Goal: Complete application form

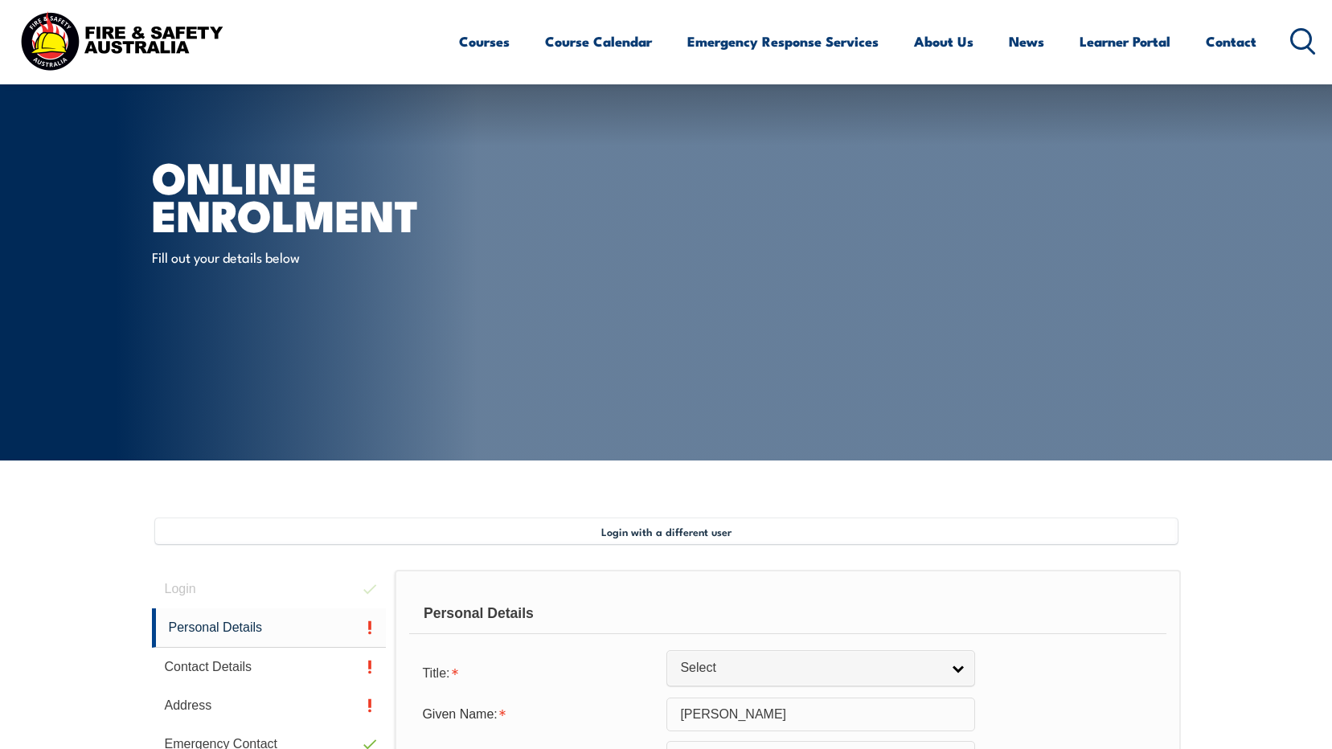
select select "5"
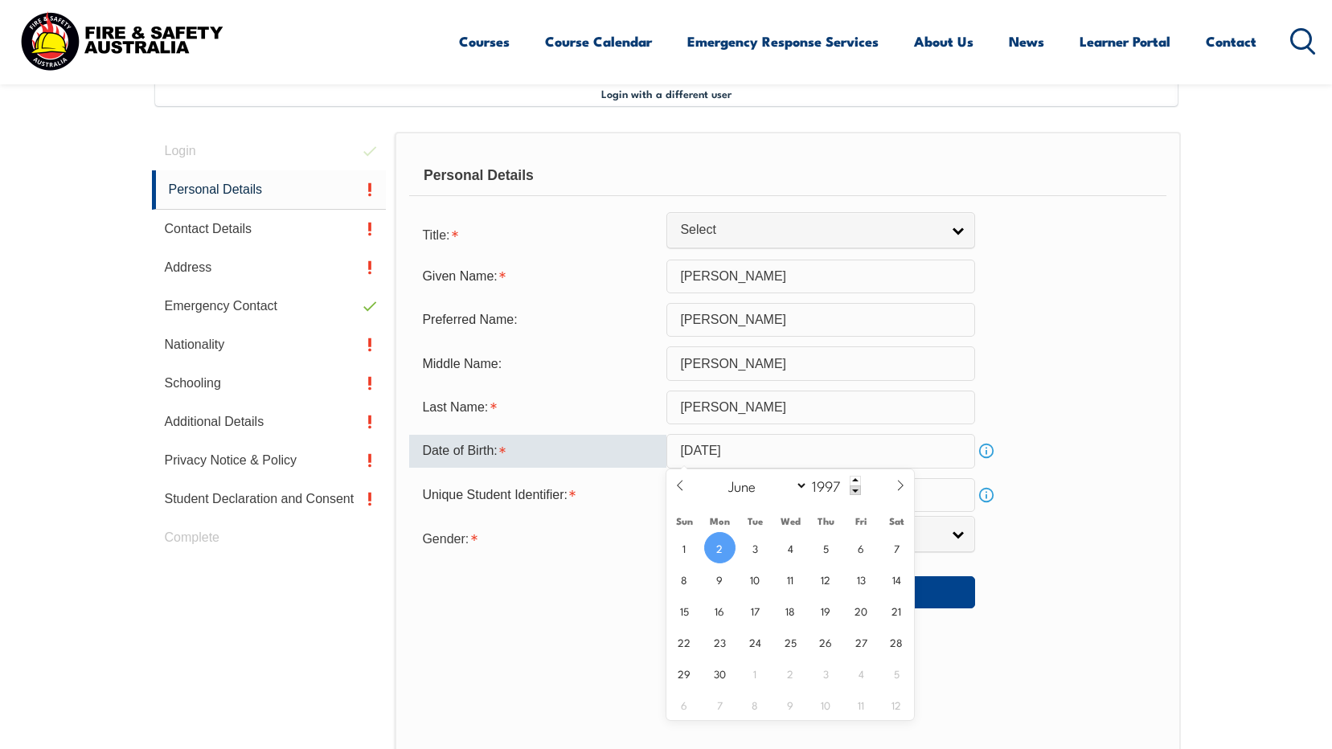
click at [722, 547] on span "2" at bounding box center [719, 547] width 31 height 31
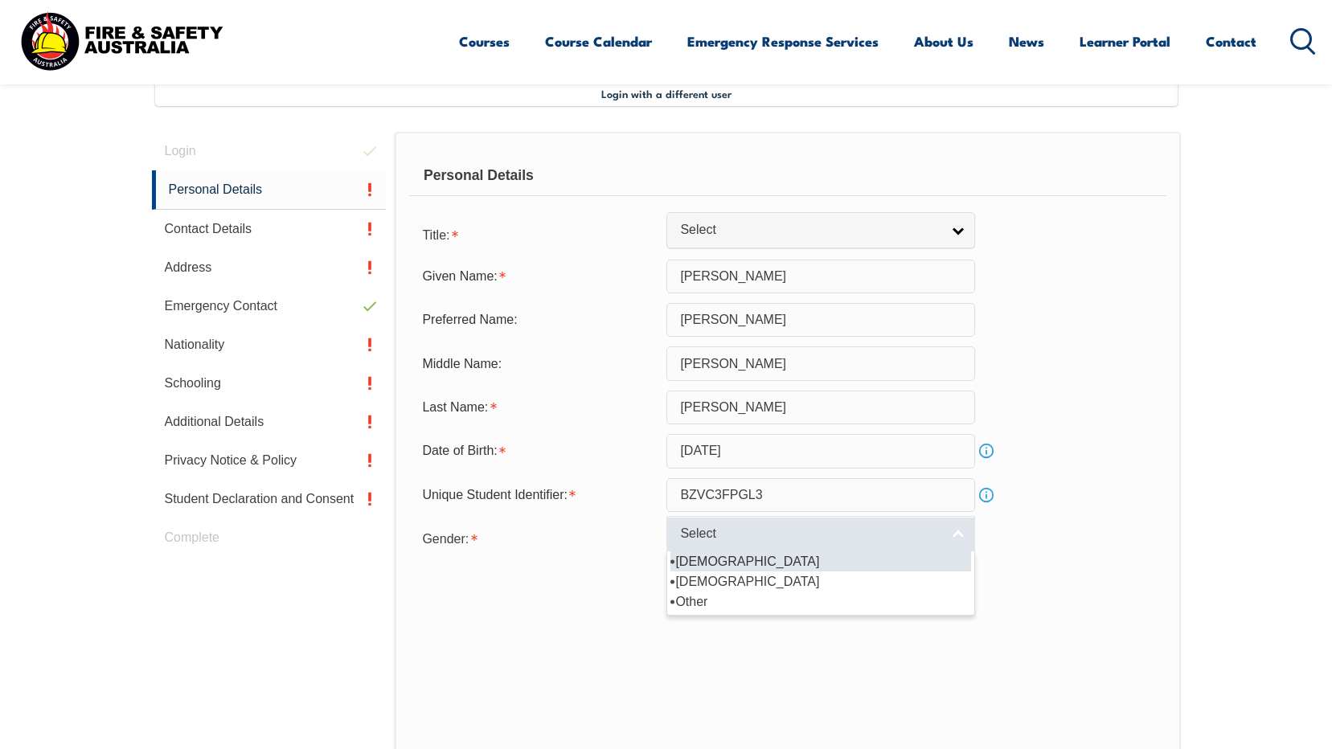
click at [748, 534] on span "Select" at bounding box center [810, 534] width 260 height 17
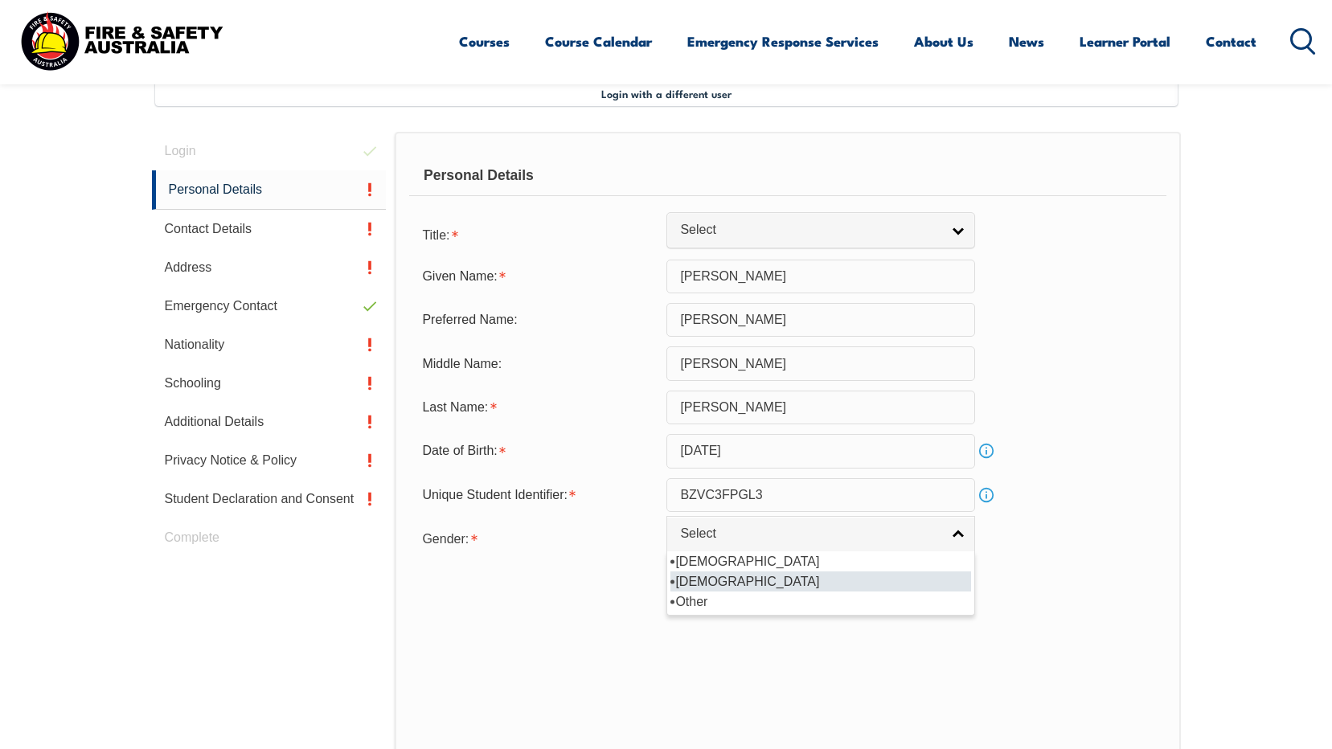
click at [726, 581] on li "[DEMOGRAPHIC_DATA]" at bounding box center [820, 581] width 301 height 20
select select "F"
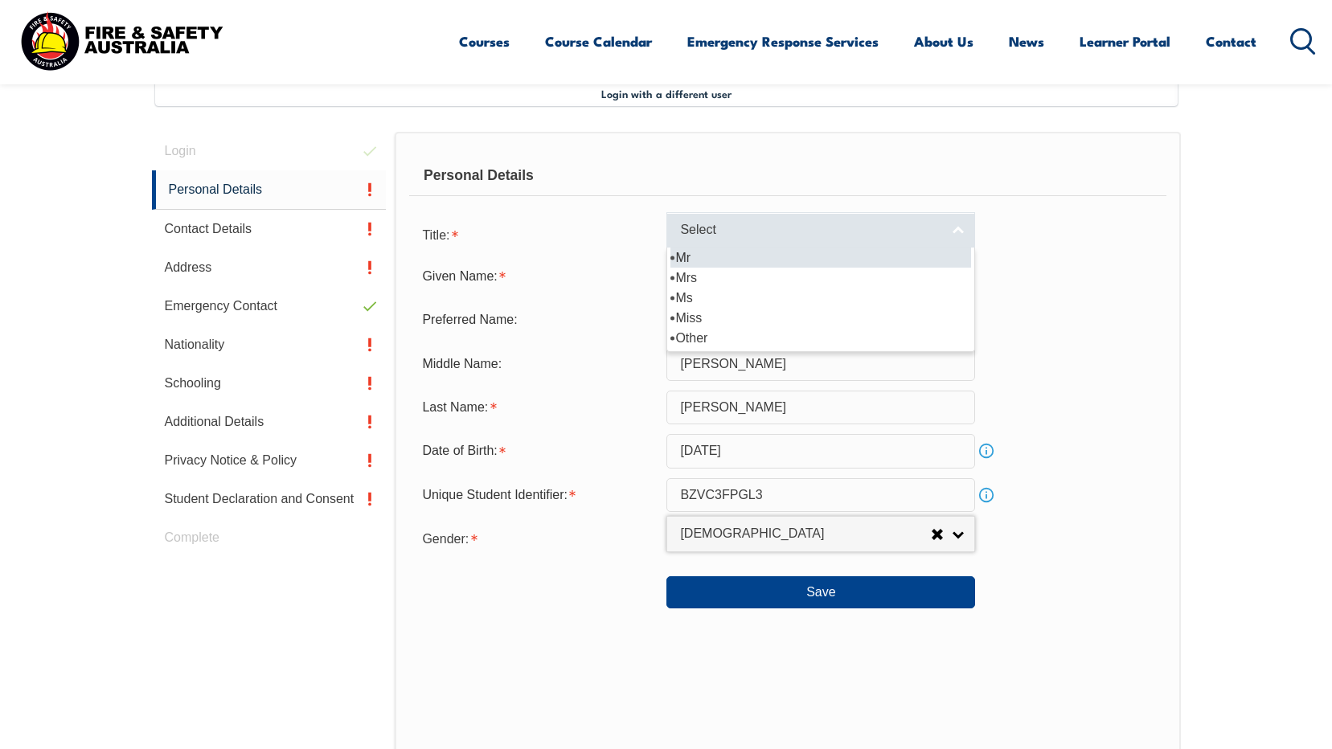
click at [786, 233] on span "Select" at bounding box center [810, 230] width 260 height 17
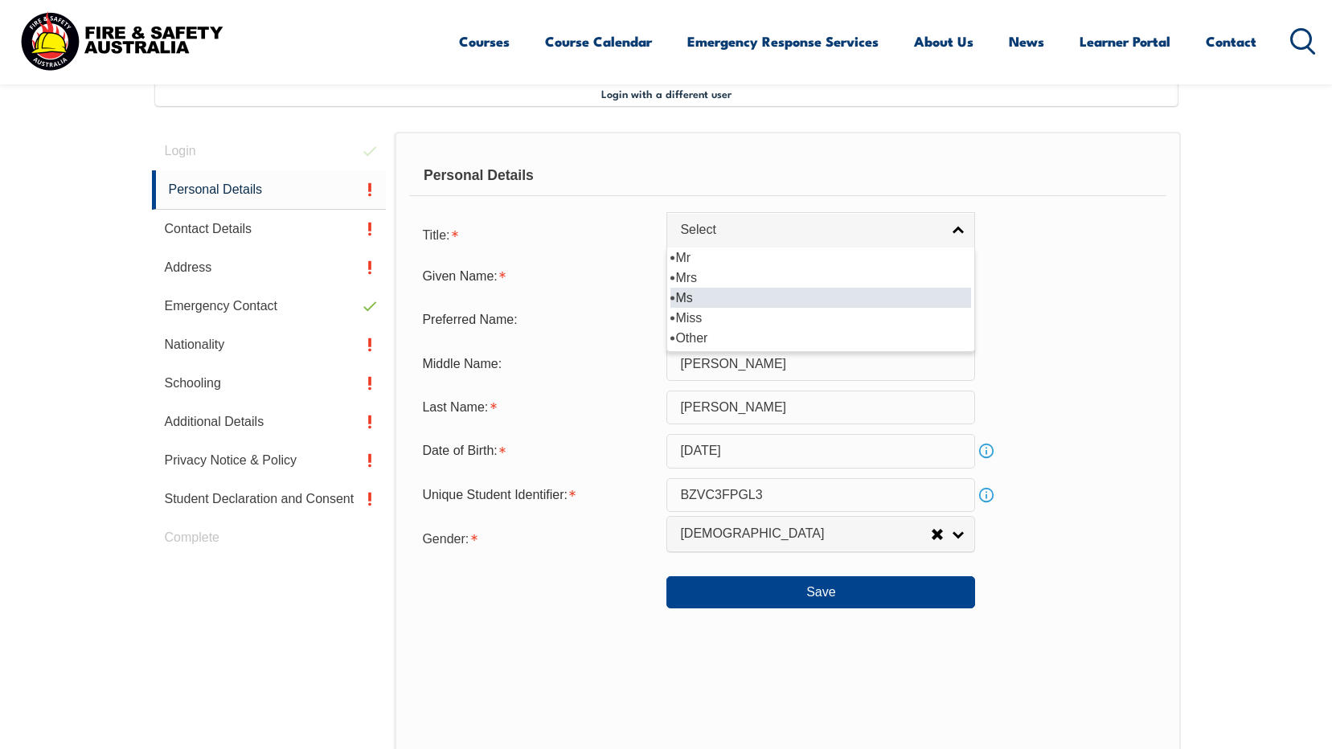
click at [747, 300] on li "Ms" at bounding box center [820, 298] width 301 height 20
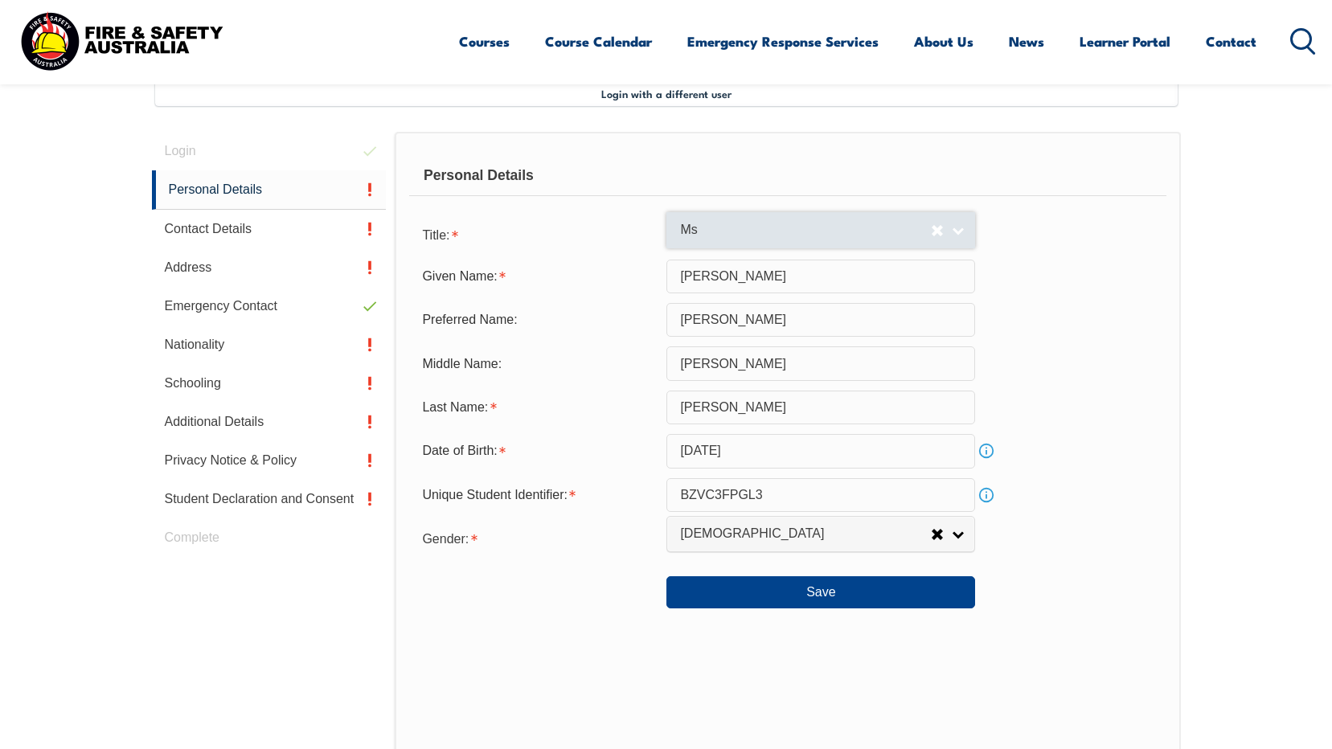
click at [747, 219] on link "Ms" at bounding box center [820, 230] width 309 height 36
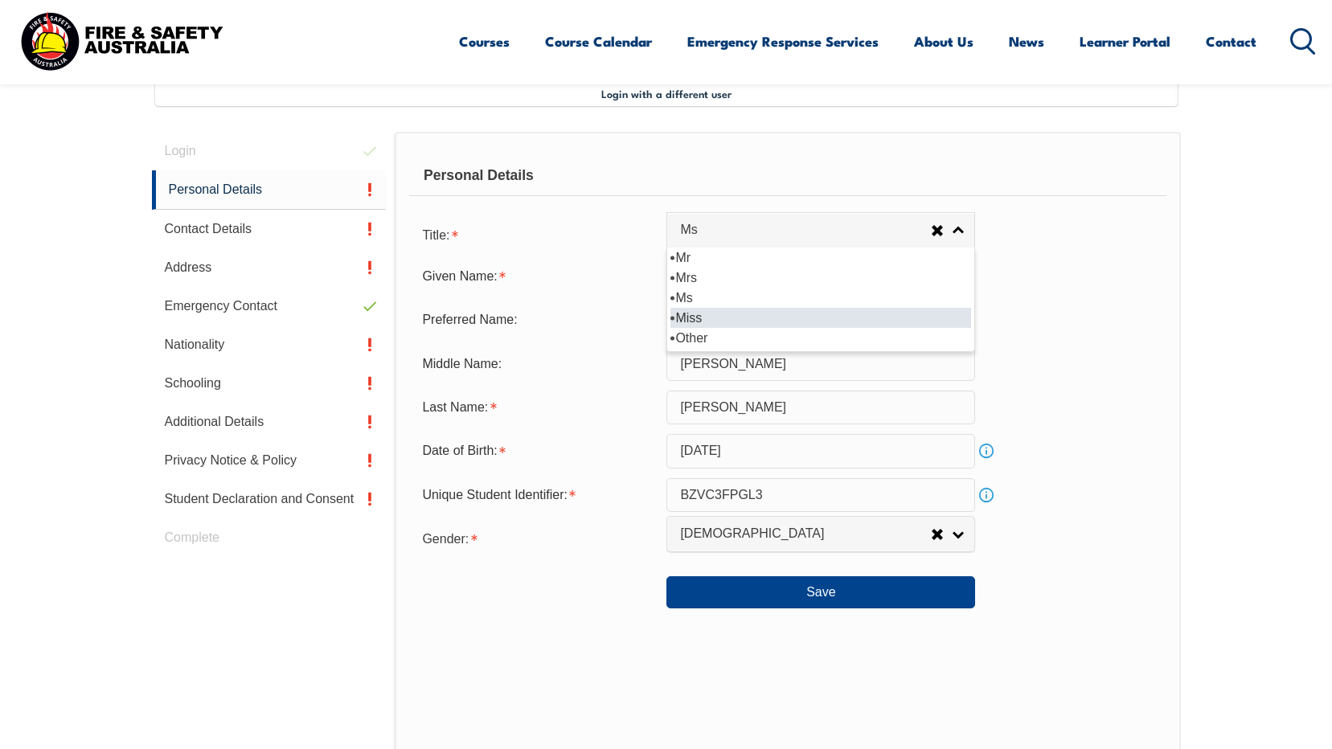
click at [729, 315] on li "Miss" at bounding box center [820, 318] width 301 height 20
select select "Miss"
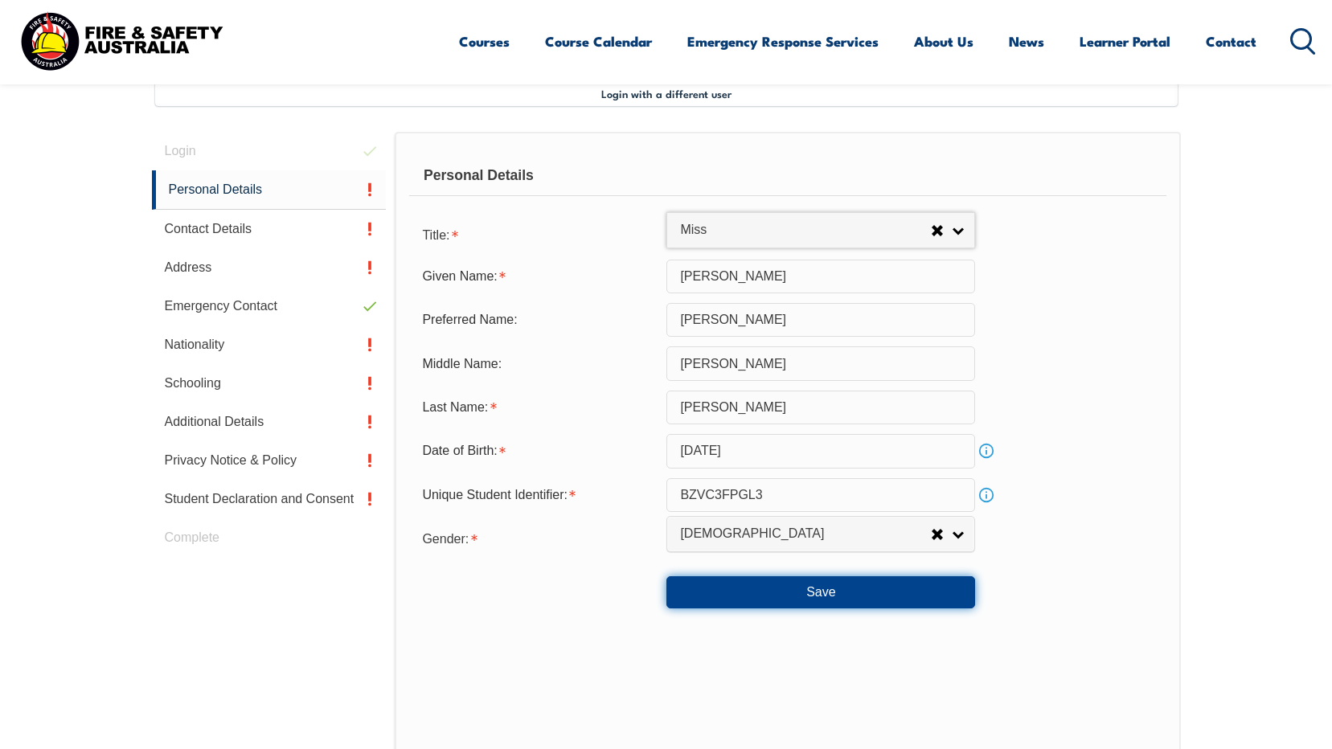
click at [808, 596] on button "Save" at bounding box center [820, 592] width 309 height 32
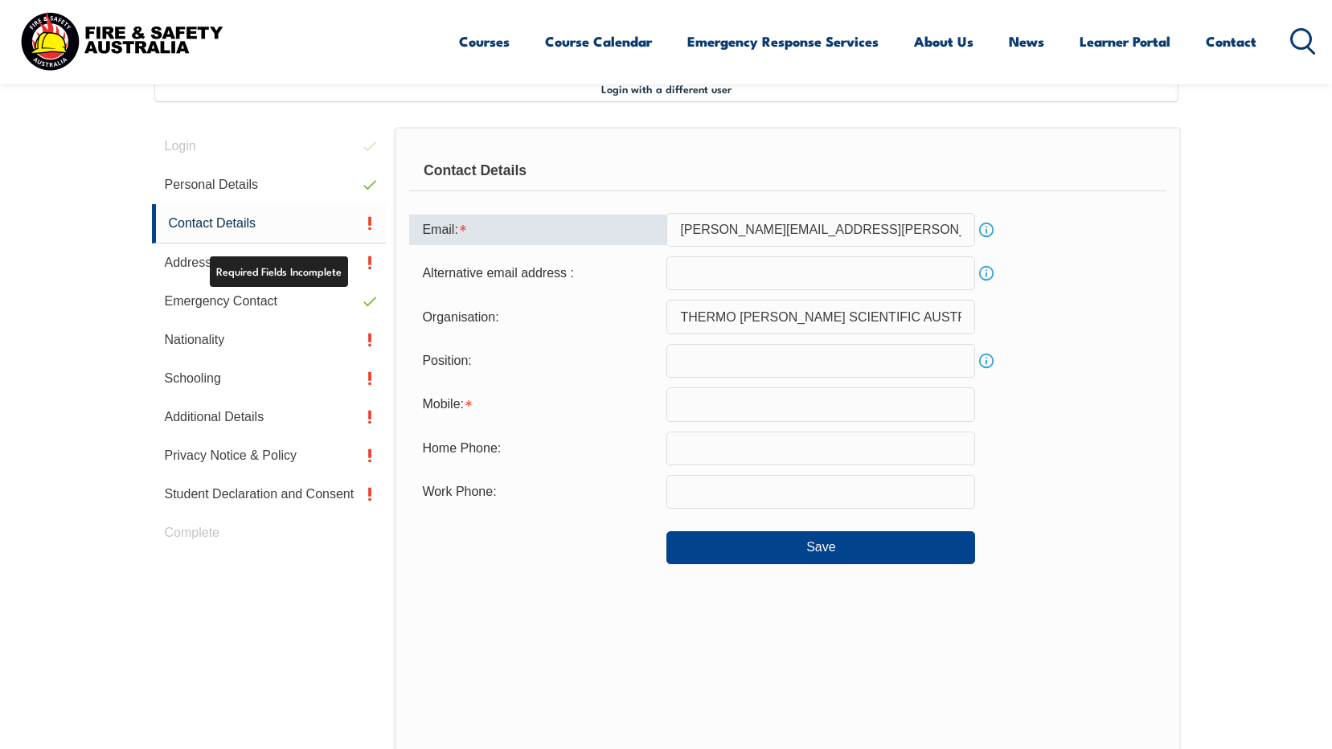
scroll to position [438, 0]
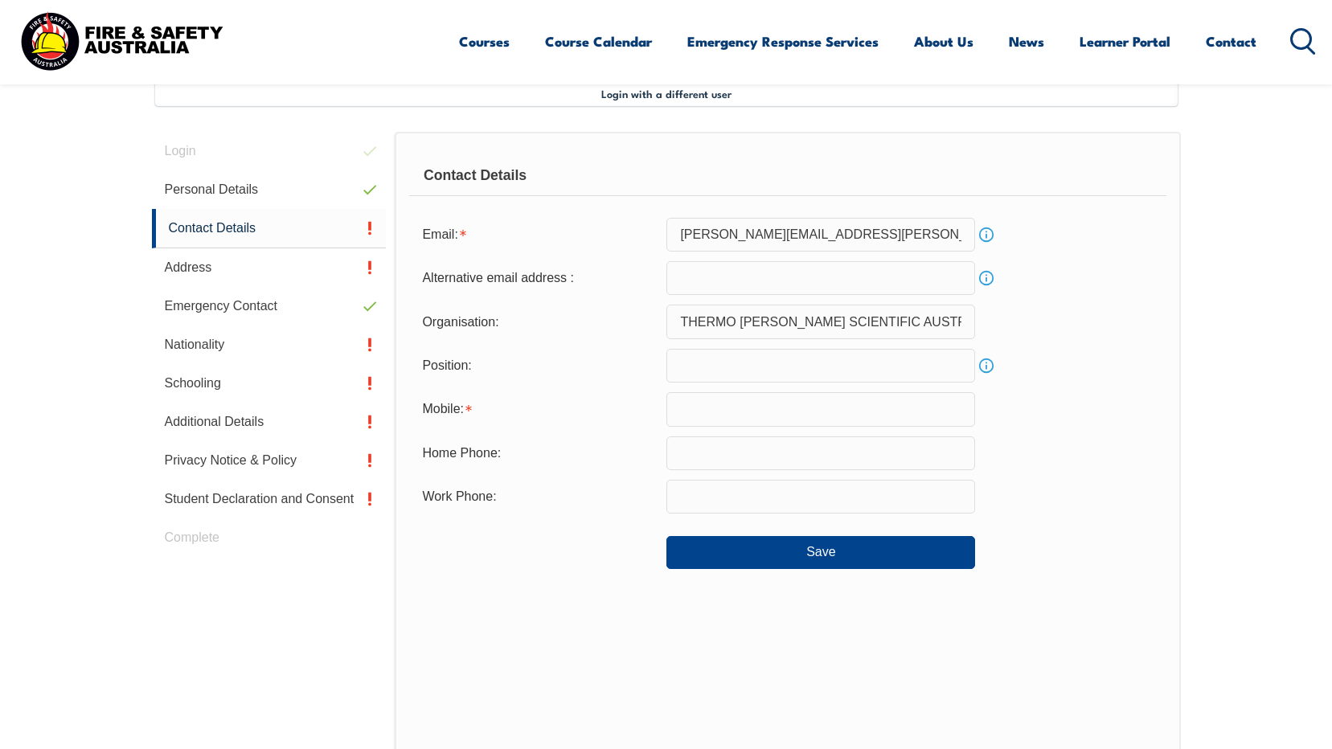
click at [731, 365] on input "text" at bounding box center [820, 366] width 309 height 34
click at [797, 419] on input "text" at bounding box center [820, 409] width 309 height 34
click at [797, 408] on input "text" at bounding box center [820, 409] width 309 height 34
type input "0423164836"
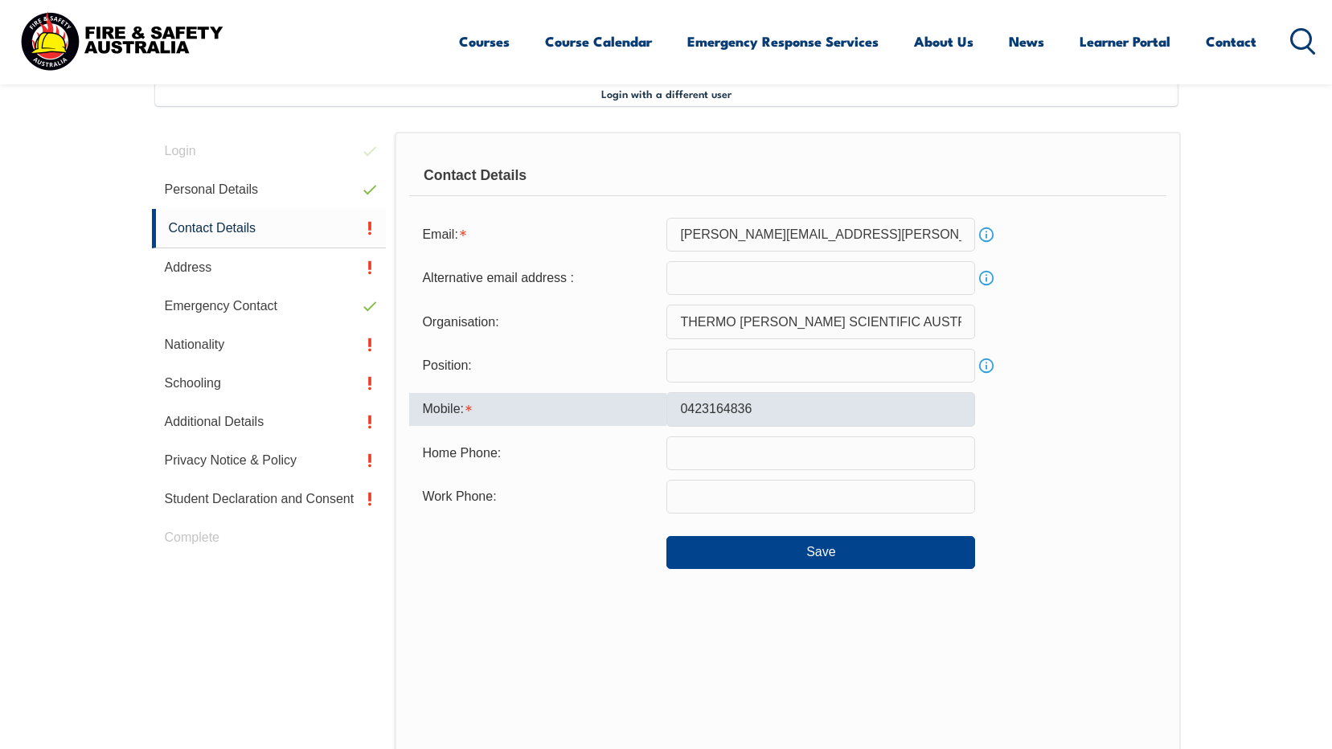
type input "[PERSON_NAME][EMAIL_ADDRESS][PERSON_NAME][DOMAIN_NAME]"
